Goal: Task Accomplishment & Management: Manage account settings

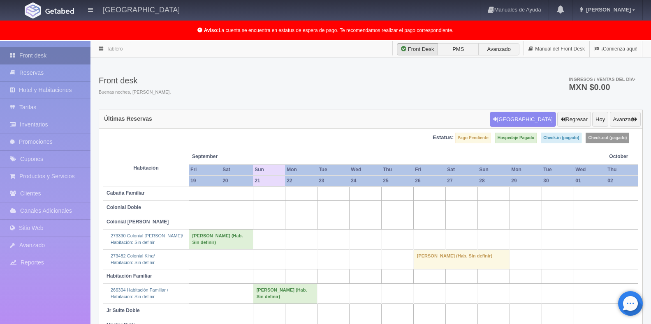
click at [49, 52] on link "Front desk" at bounding box center [45, 55] width 90 height 17
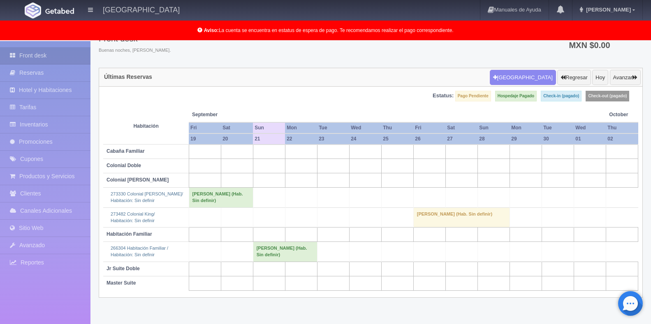
scroll to position [42, 0]
click at [476, 272] on td at bounding box center [461, 269] width 32 height 14
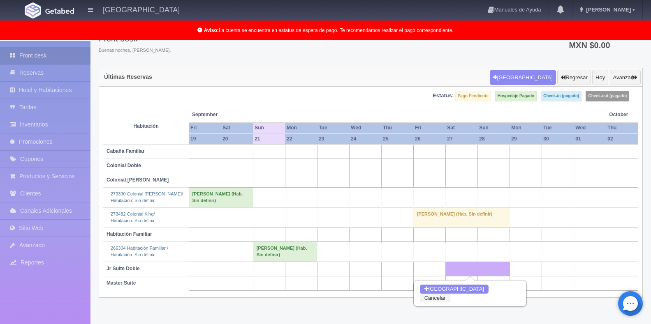
click at [278, 249] on td "[PERSON_NAME] (Hab. Sin definir)" at bounding box center [285, 252] width 64 height 20
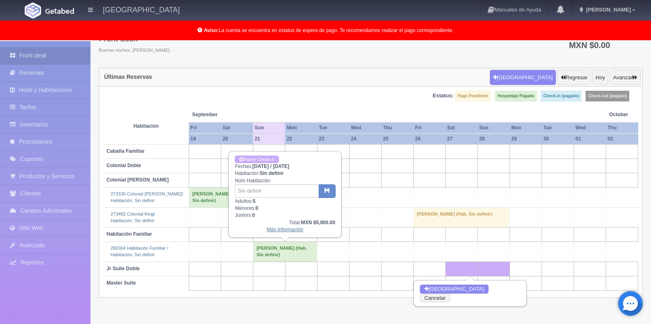
click at [289, 227] on link "Más Información" at bounding box center [285, 230] width 37 height 6
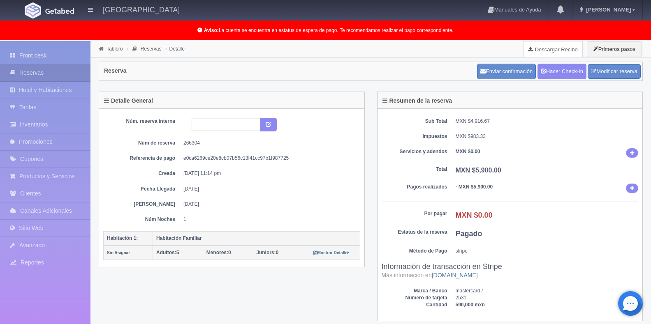
click at [540, 50] on link "Descargar Recibo" at bounding box center [552, 49] width 59 height 16
